Goal: Information Seeking & Learning: Learn about a topic

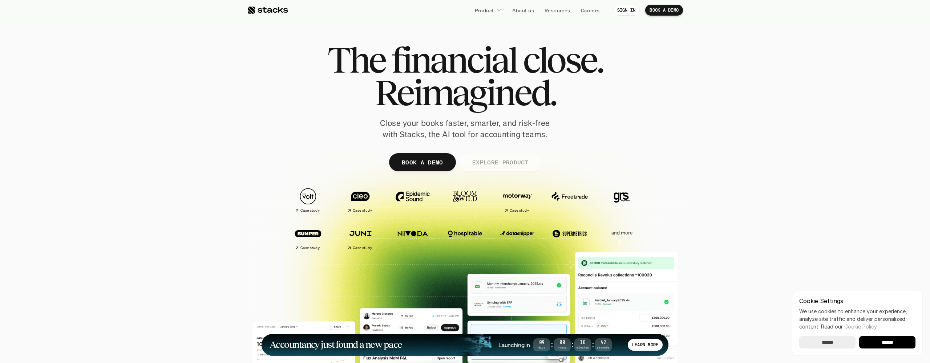
click at [500, 162] on p "EXPLORE PRODUCT" at bounding box center [500, 162] width 56 height 11
click at [529, 13] on p "About us" at bounding box center [523, 11] width 22 height 8
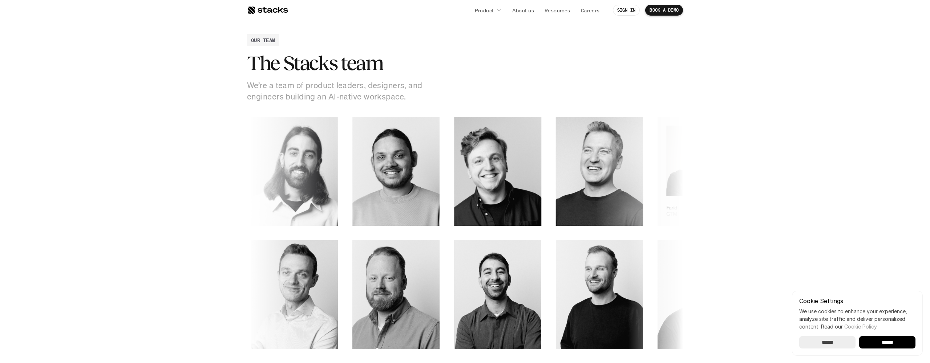
scroll to position [967, 0]
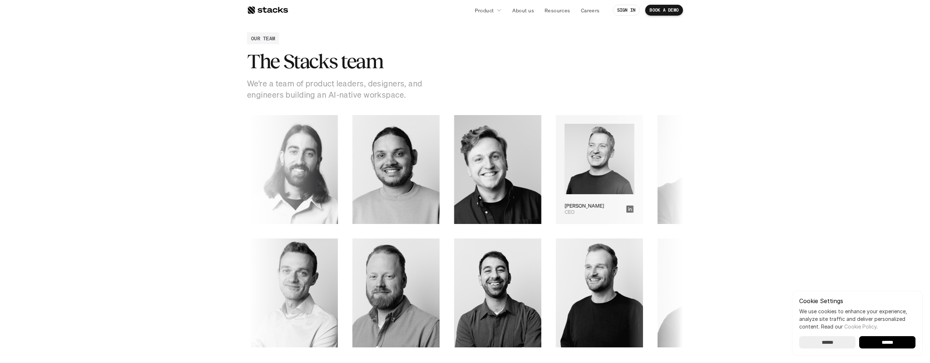
click at [563, 166] on img at bounding box center [598, 159] width 70 height 71
click at [625, 211] on icon at bounding box center [628, 209] width 7 height 7
